Goal: Task Accomplishment & Management: Manage account settings

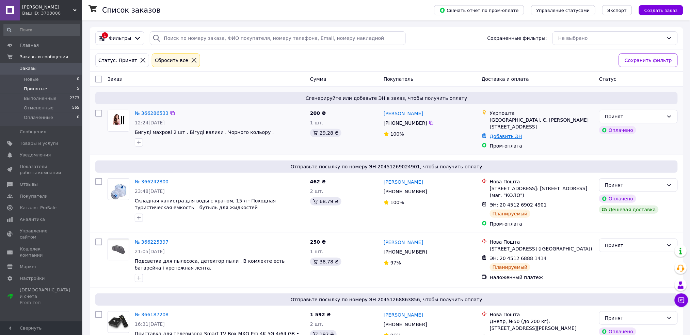
click at [501, 133] on link "Добавить ЭН" at bounding box center [506, 135] width 32 height 5
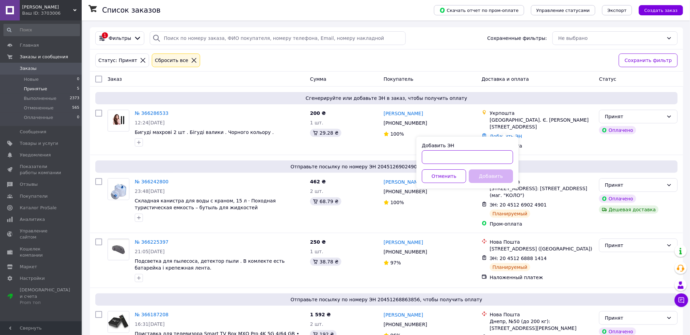
click at [461, 153] on input "Добавить ЭН" at bounding box center [467, 157] width 91 height 14
paste input "0505384059761"
type input "0505384059761"
click at [494, 174] on button "Добавить" at bounding box center [491, 176] width 44 height 14
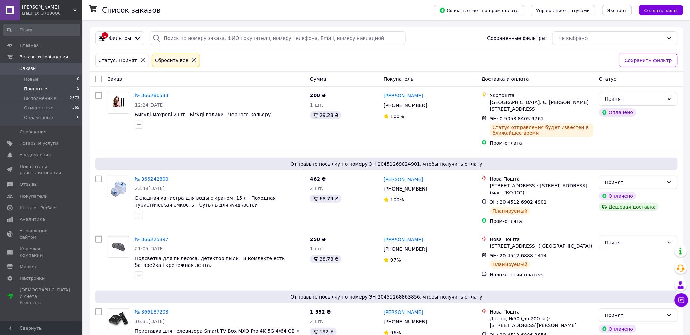
click at [67, 86] on li "Принятые 5" at bounding box center [41, 89] width 83 height 10
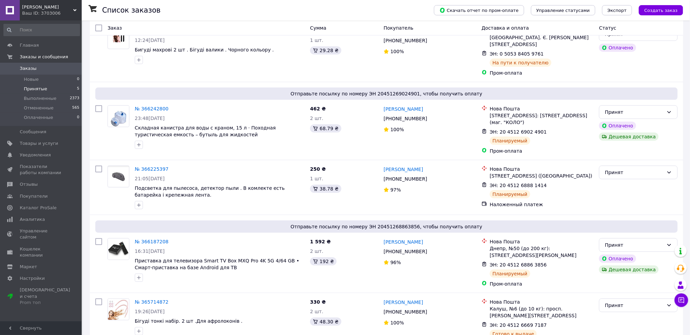
scroll to position [88, 0]
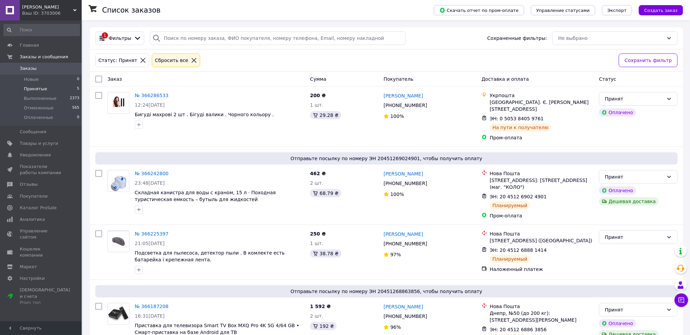
click at [45, 87] on li "Принятые 5" at bounding box center [41, 89] width 83 height 10
click at [58, 88] on li "Принятые 5" at bounding box center [41, 89] width 83 height 10
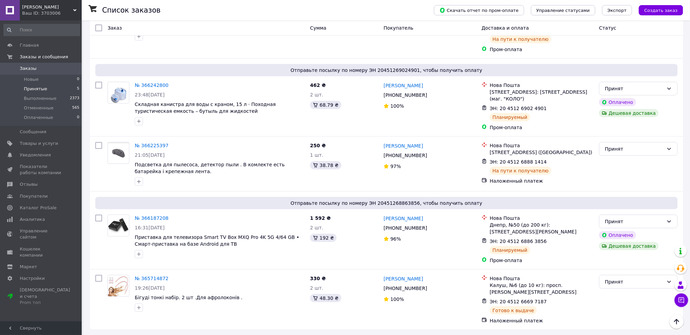
click at [33, 91] on span "Принятые" at bounding box center [35, 89] width 23 height 6
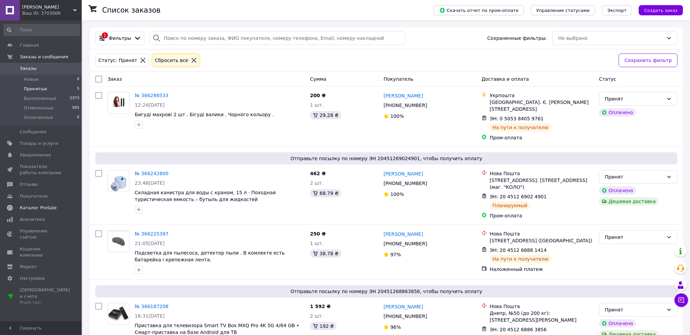
click at [53, 207] on span "Каталог ProSale" at bounding box center [41, 208] width 43 height 6
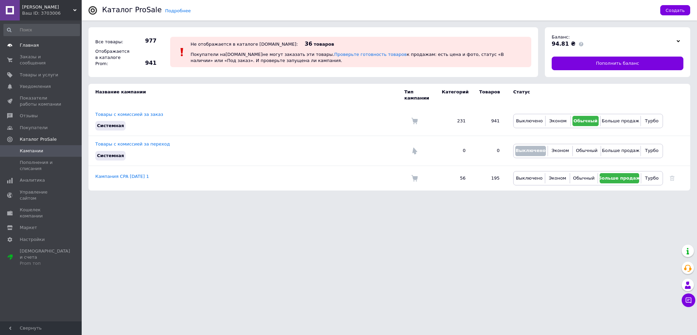
click at [51, 39] on link "Главная" at bounding box center [41, 45] width 83 height 12
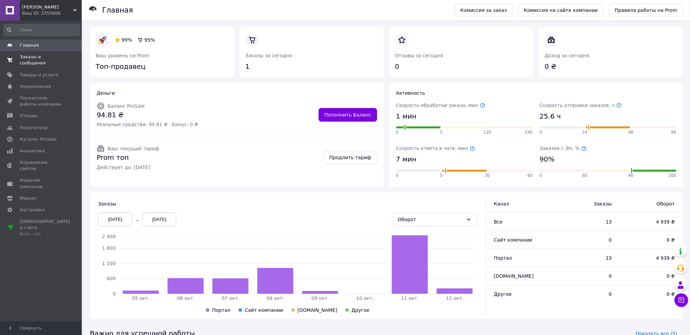
click at [43, 52] on link "Заказы и сообщения 0 0" at bounding box center [41, 60] width 83 height 18
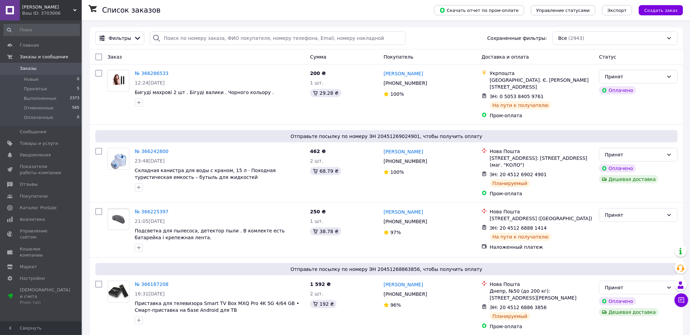
scroll to position [292, 0]
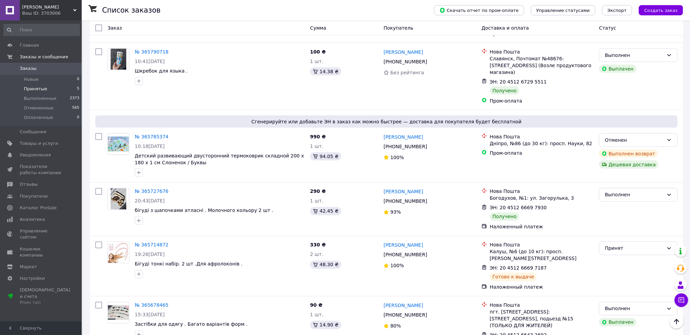
click at [56, 87] on li "Принятые 5" at bounding box center [41, 89] width 83 height 10
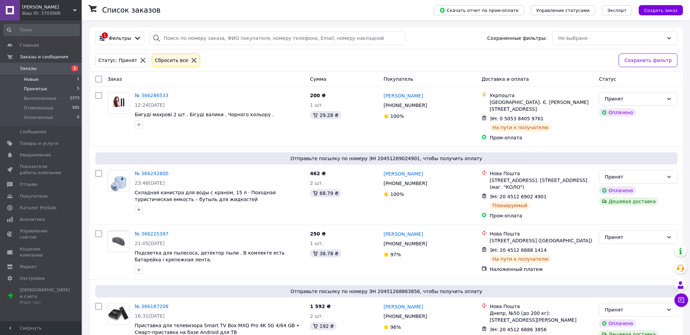
click at [62, 76] on li "Новые 1" at bounding box center [41, 80] width 83 height 10
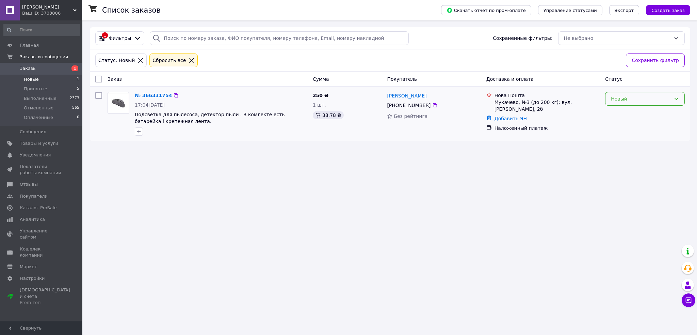
click at [622, 94] on div "Новый" at bounding box center [645, 99] width 80 height 14
click at [622, 112] on li "Принят" at bounding box center [645, 114] width 79 height 12
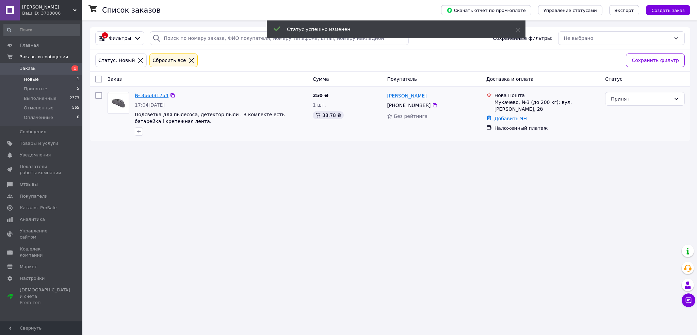
click at [152, 93] on link "№ 366331754" at bounding box center [152, 95] width 34 height 5
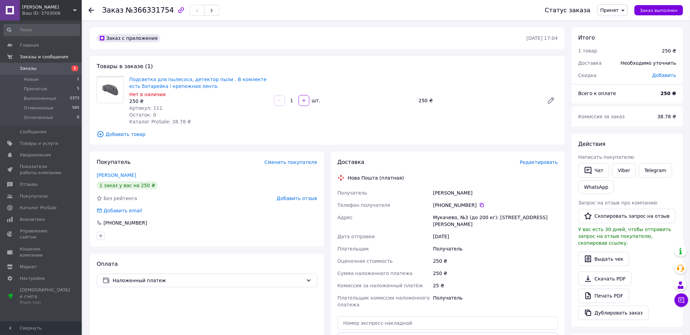
drag, startPoint x: 431, startPoint y: 192, endPoint x: 498, endPoint y: 226, distance: 74.9
click at [498, 226] on div "Получатель Дідурик Едуард Телефон получателя +380 99 072 71 70   Адрес Мукачево…" at bounding box center [447, 249] width 223 height 124
copy div "Получатель Дідурик Едуард Телефон получателя +380 99 072 71 70   Адрес Мукачево…"
click at [479, 204] on icon at bounding box center [481, 204] width 5 height 5
drag, startPoint x: 428, startPoint y: 193, endPoint x: 450, endPoint y: 191, distance: 22.5
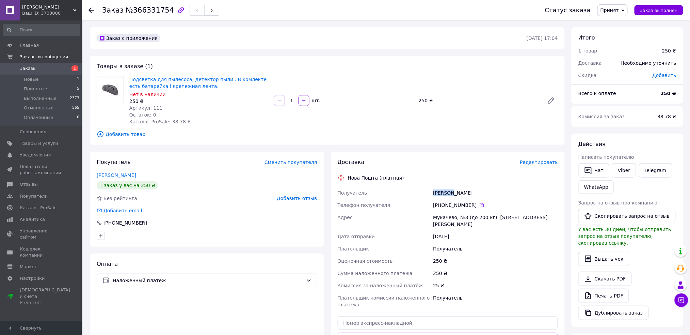
click at [450, 191] on div "Получатель Дідурик Едуард Телефон получателя +380 99 072 71 70   Адрес Мукачево…" at bounding box center [447, 249] width 223 height 124
copy div "Получатель Дідурик"
drag, startPoint x: 485, startPoint y: 190, endPoint x: 452, endPoint y: 192, distance: 33.4
click at [452, 192] on div "Дідурик Едуард" at bounding box center [496, 193] width 128 height 12
copy div "Едуард"
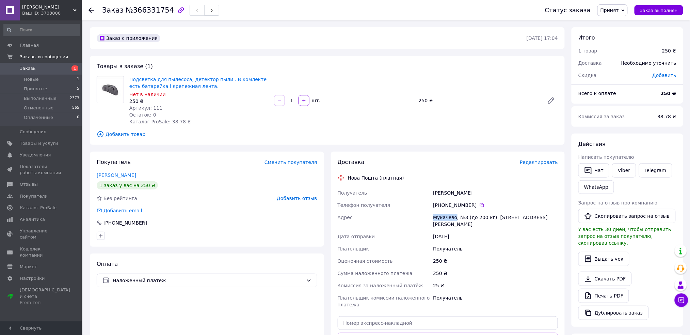
drag, startPoint x: 432, startPoint y: 218, endPoint x: 455, endPoint y: 217, distance: 23.5
click at [455, 217] on div "Мукачево, №3 (до 200 кг): ул. Немировича-Данченко Владимира, 2б" at bounding box center [496, 220] width 128 height 19
copy div "Мукачево"
click at [394, 322] on input "text" at bounding box center [448, 323] width 221 height 14
paste input "20451269187657"
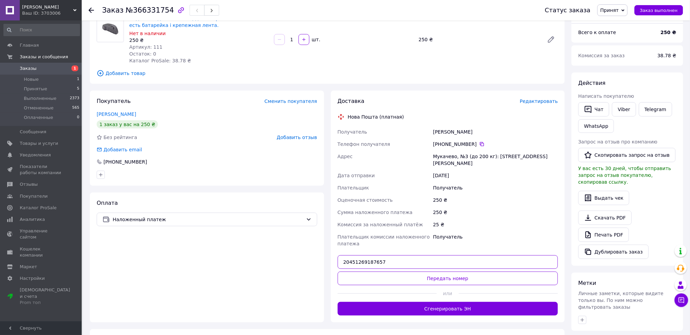
scroll to position [68, 0]
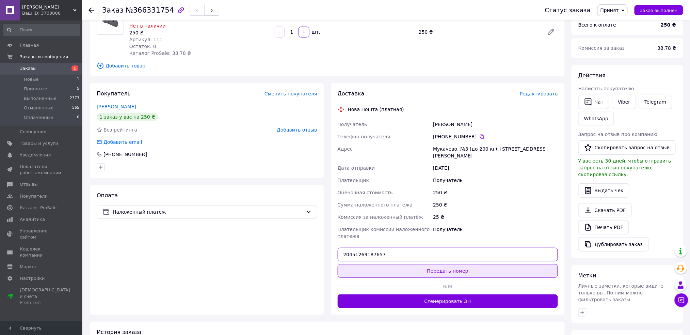
type input "20451269187657"
click at [427, 272] on button "Передать номер" at bounding box center [448, 271] width 221 height 14
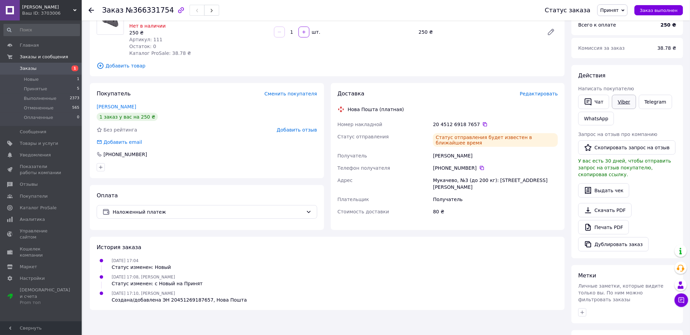
click at [631, 101] on link "Viber" at bounding box center [624, 102] width 24 height 14
click at [58, 81] on li "Новые 1" at bounding box center [41, 80] width 83 height 10
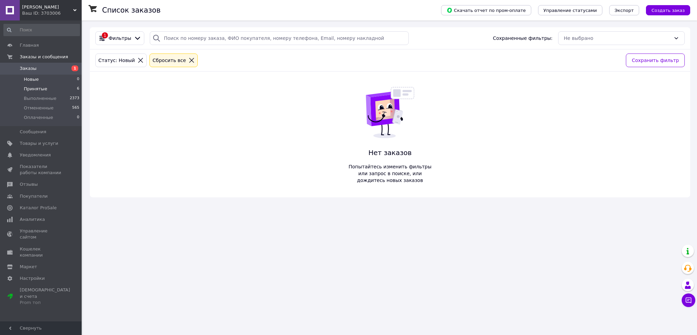
click at [62, 89] on li "Принятые 6" at bounding box center [41, 89] width 83 height 10
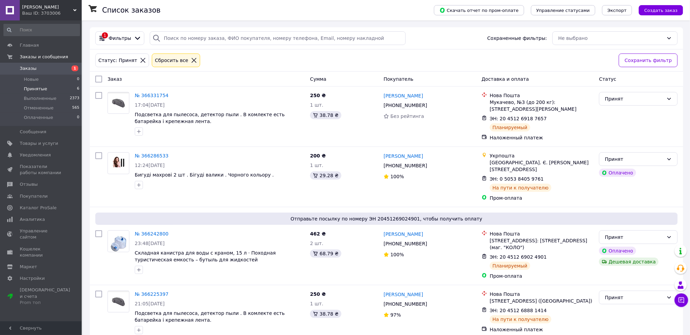
click at [53, 87] on li "Принятые 6" at bounding box center [41, 89] width 83 height 10
click at [59, 88] on li "Принятые 6" at bounding box center [41, 89] width 83 height 10
click at [77, 70] on span "1" at bounding box center [75, 68] width 7 height 6
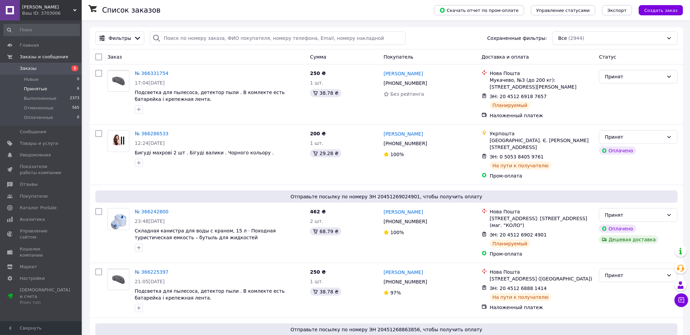
click at [63, 88] on li "Принятые 6" at bounding box center [41, 89] width 83 height 10
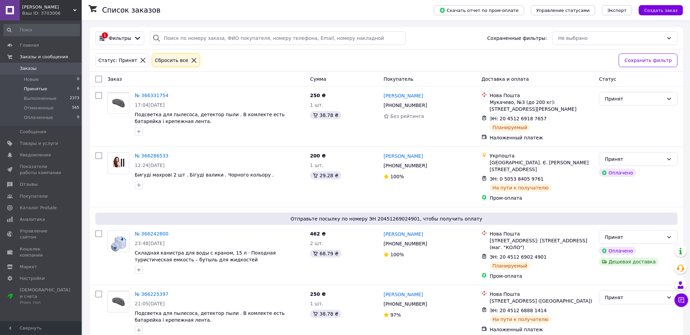
click at [62, 89] on li "Принятые 6" at bounding box center [41, 89] width 83 height 10
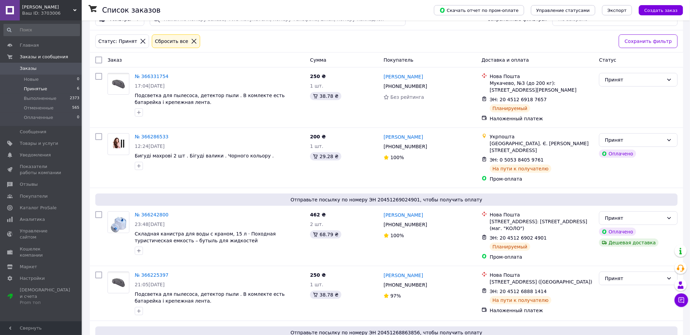
scroll to position [148, 0]
